Goal: Information Seeking & Learning: Check status

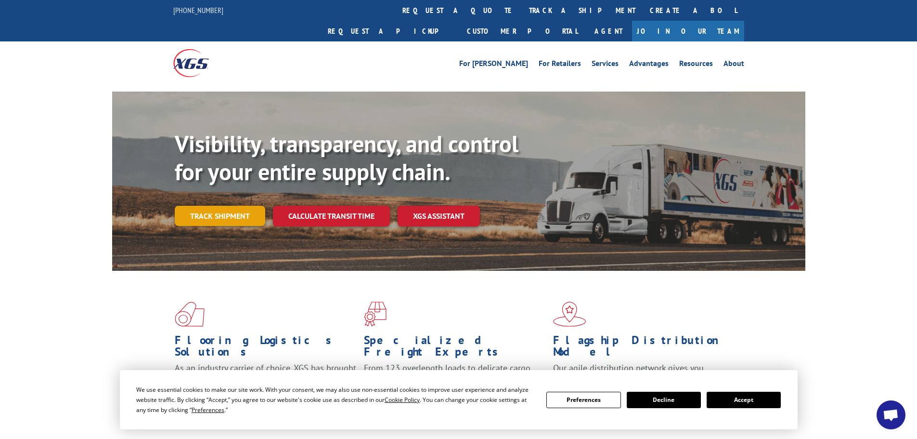
click at [213, 206] on link "Track shipment" at bounding box center [220, 216] width 91 height 20
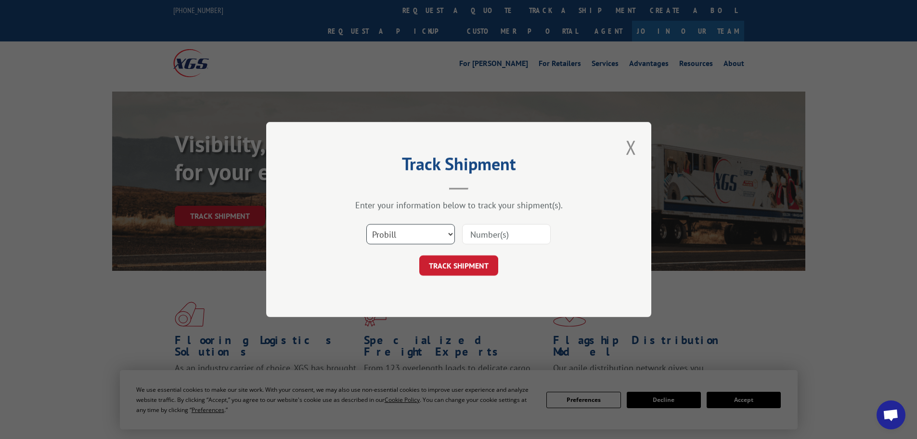
click at [418, 240] on select "Select category... Probill BOL PO" at bounding box center [410, 234] width 89 height 20
select select "bol"
click at [366, 224] on select "Select category... Probill BOL PO" at bounding box center [410, 234] width 89 height 20
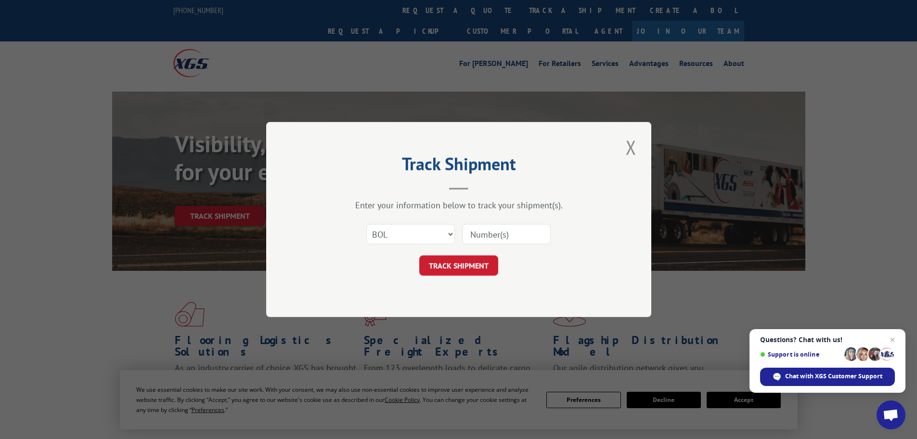
paste input "17506551"
type input "17506551"
click at [470, 259] on button "TRACK SHIPMENT" at bounding box center [458, 265] width 79 height 20
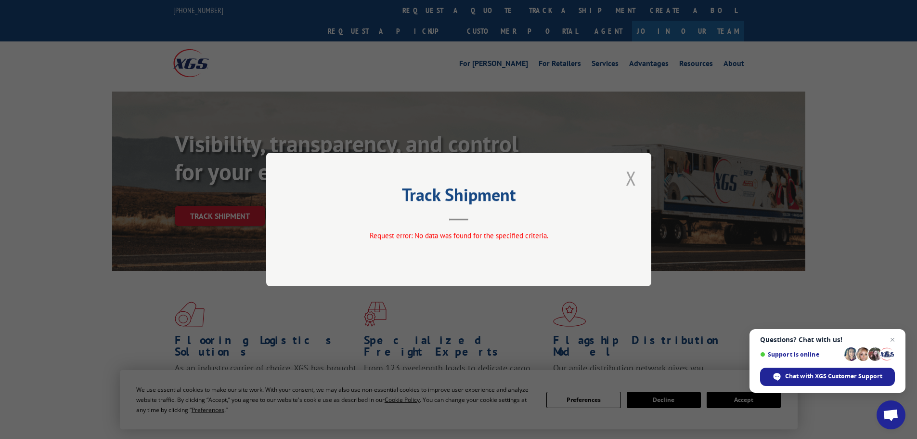
click at [633, 176] on button "Close modal" at bounding box center [631, 178] width 16 height 26
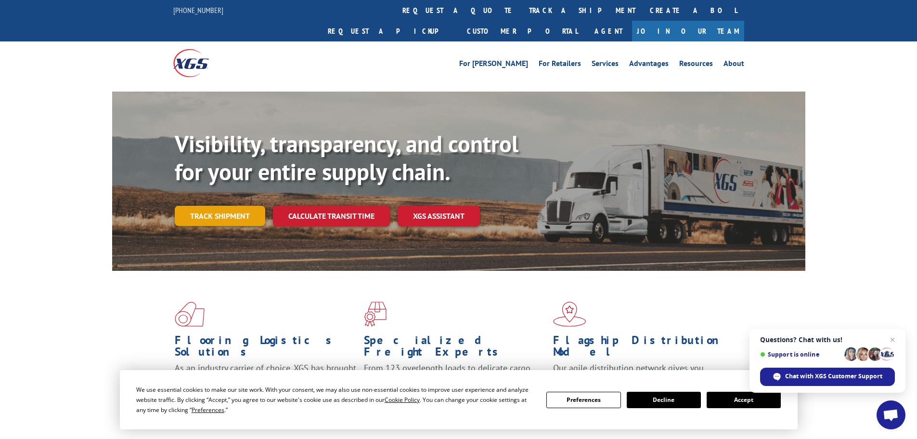
click at [177, 206] on link "Track shipment" at bounding box center [220, 216] width 91 height 20
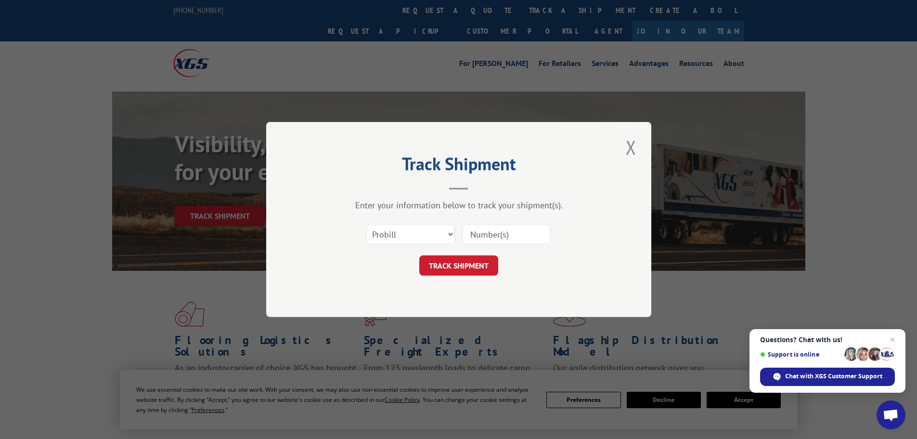
click at [502, 236] on input at bounding box center [506, 234] width 89 height 20
paste input "17506551"
type input "17506551"
click at [476, 273] on button "TRACK SHIPMENT" at bounding box center [458, 265] width 79 height 20
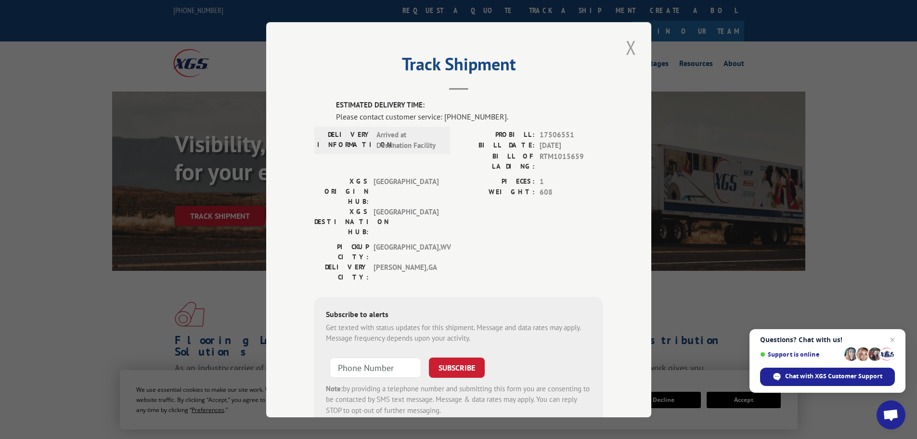
click at [627, 51] on button "Close modal" at bounding box center [631, 47] width 16 height 26
